Goal: Navigation & Orientation: Find specific page/section

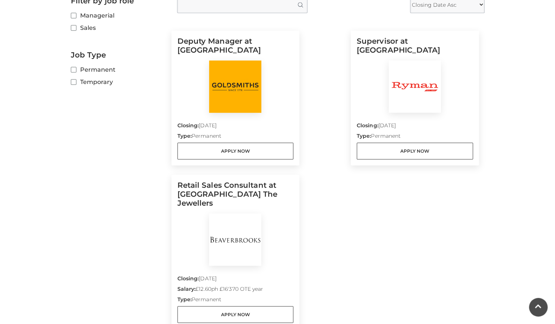
scroll to position [219, 0]
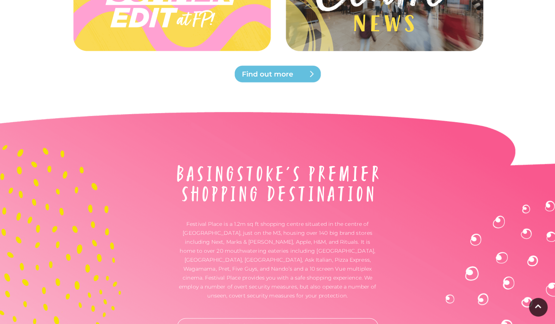
scroll to position [2011, 0]
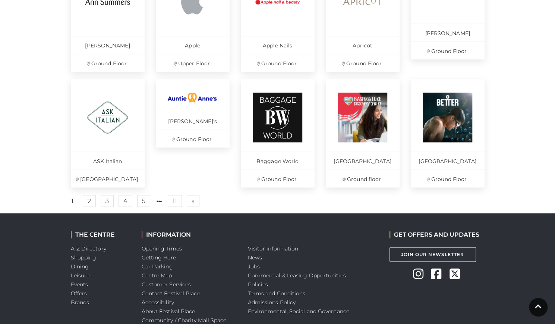
scroll to position [563, 0]
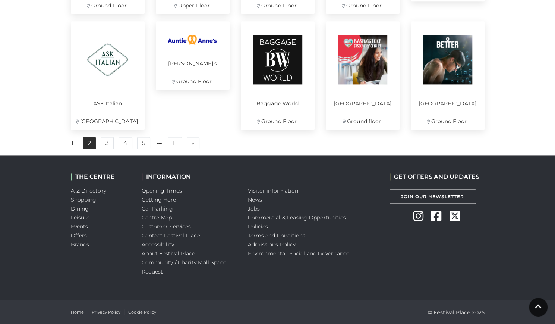
click at [89, 142] on link "2" at bounding box center [89, 143] width 13 height 12
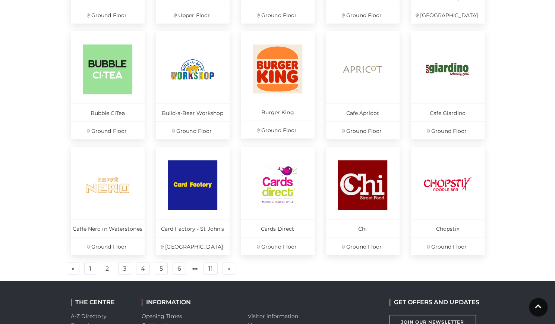
scroll to position [481, 0]
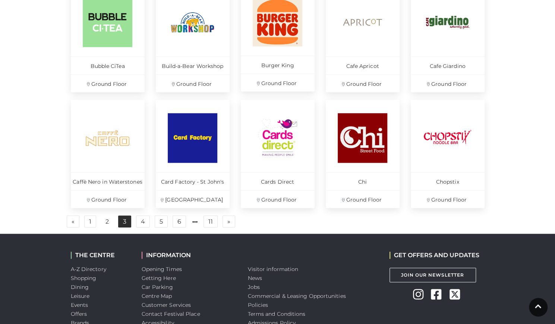
click at [123, 221] on link "3" at bounding box center [124, 221] width 13 height 12
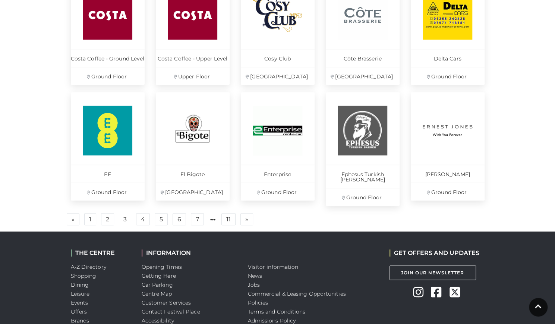
scroll to position [489, 0]
click at [141, 212] on link "4" at bounding box center [143, 218] width 14 height 12
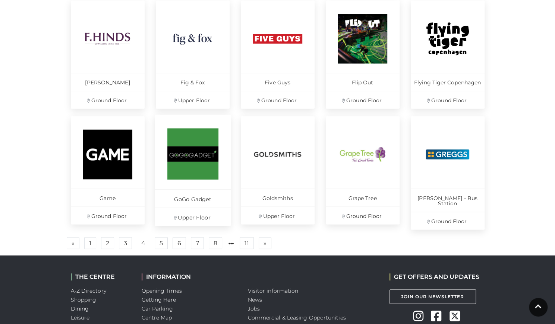
scroll to position [465, 0]
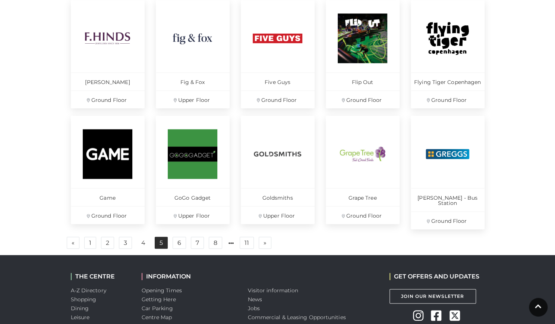
click at [159, 239] on link "5" at bounding box center [161, 242] width 13 height 12
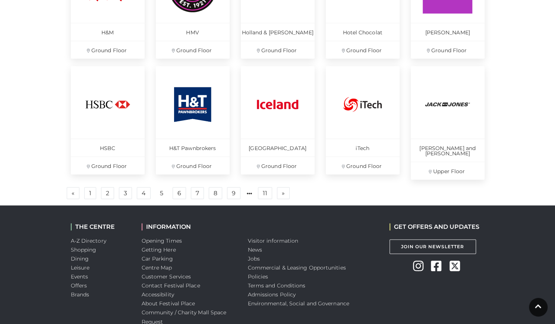
scroll to position [515, 0]
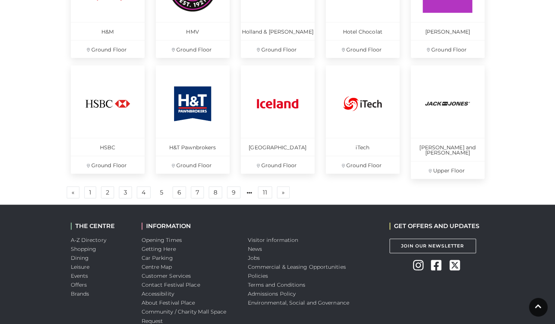
click at [176, 192] on div "[PERSON_NAME] Walk Ground Floor [PERSON_NAME] - [GEOGRAPHIC_DATA] Hair Evolved …" at bounding box center [277, 19] width 425 height 370
click at [176, 189] on link "6" at bounding box center [179, 192] width 13 height 12
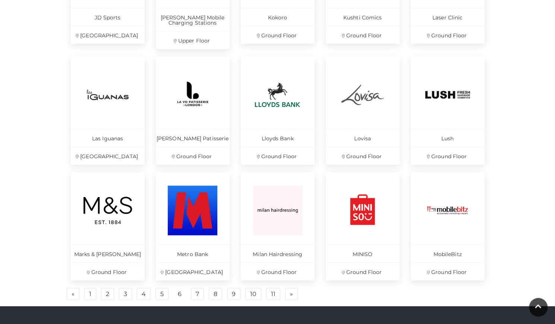
scroll to position [418, 0]
